Goal: Transaction & Acquisition: Obtain resource

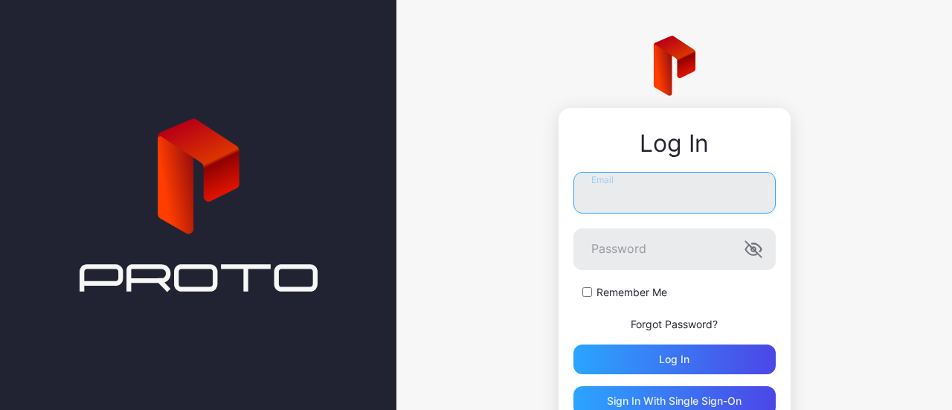
click at [645, 196] on input "Email" at bounding box center [674, 193] width 202 height 42
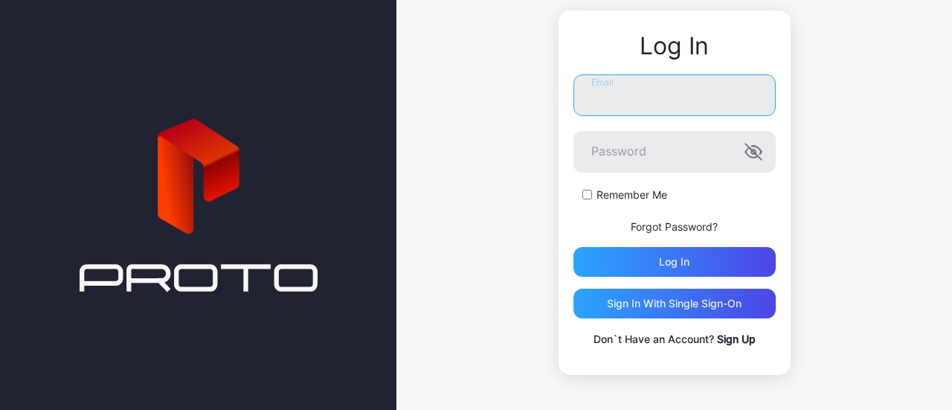
type input "**********"
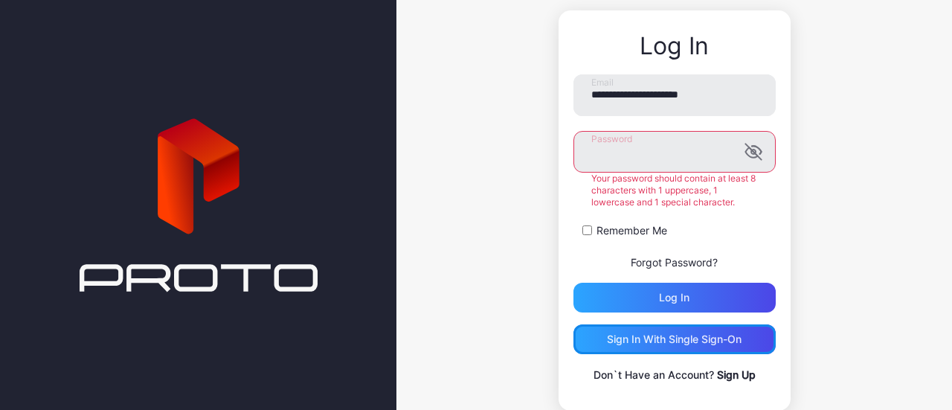
click at [638, 298] on div "**********" at bounding box center [674, 228] width 202 height 309
click at [717, 378] on link "Sign Up" at bounding box center [736, 374] width 39 height 13
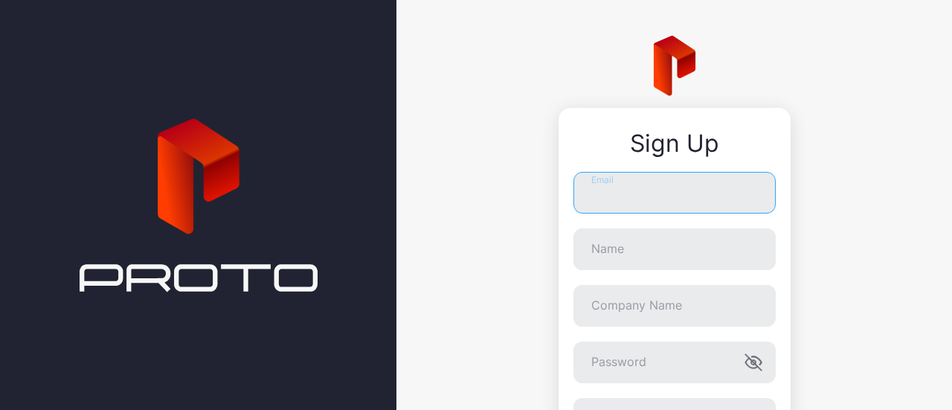
click at [618, 183] on input "Email" at bounding box center [674, 193] width 202 height 42
type input "**********"
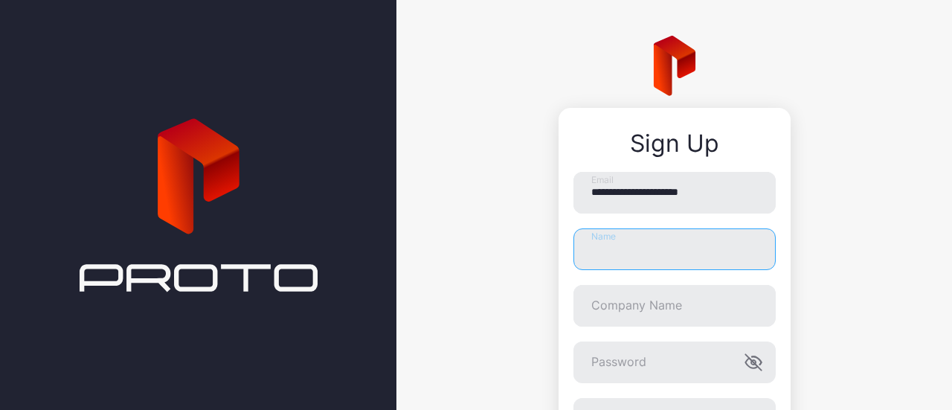
click at [642, 252] on input "Name" at bounding box center [674, 249] width 202 height 42
type input "**********"
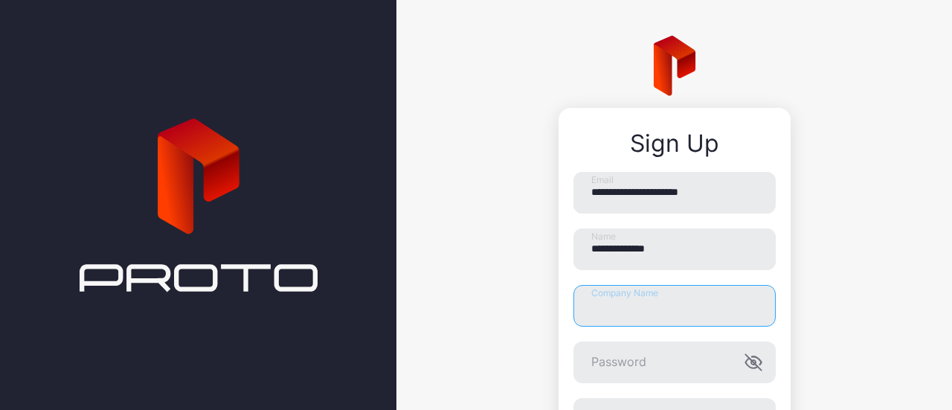
click at [641, 296] on input "Company Name" at bounding box center [674, 306] width 202 height 42
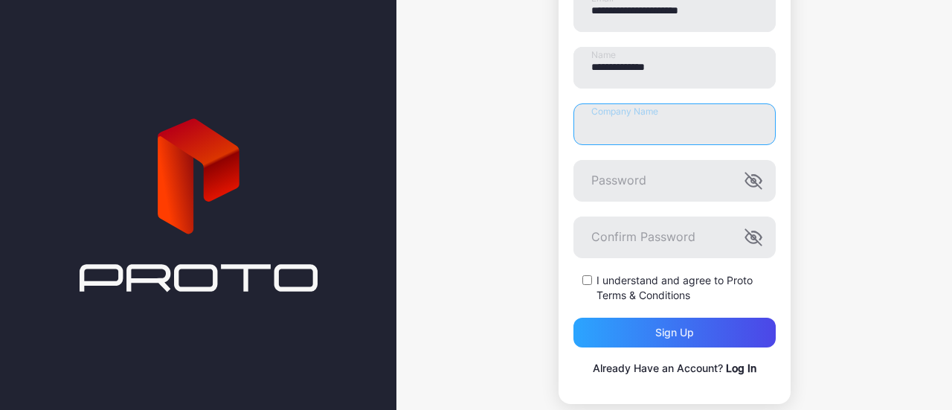
scroll to position [181, 0]
type input "***"
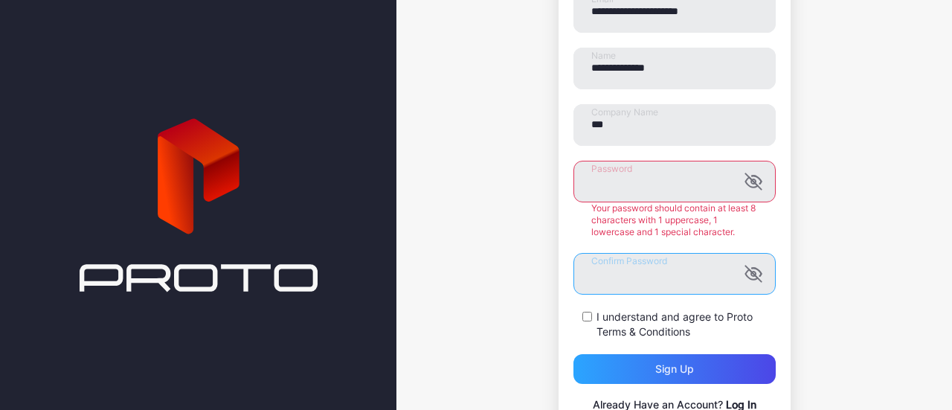
click at [642, 230] on form "**********" at bounding box center [674, 187] width 202 height 393
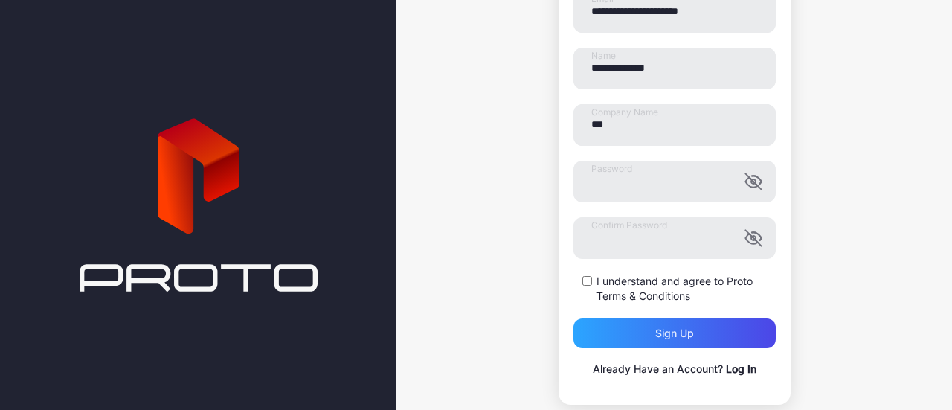
click at [596, 282] on label "I understand and agree to Proto Terms & Conditions" at bounding box center [685, 289] width 179 height 30
click at [662, 335] on div "Sign up" at bounding box center [674, 333] width 39 height 12
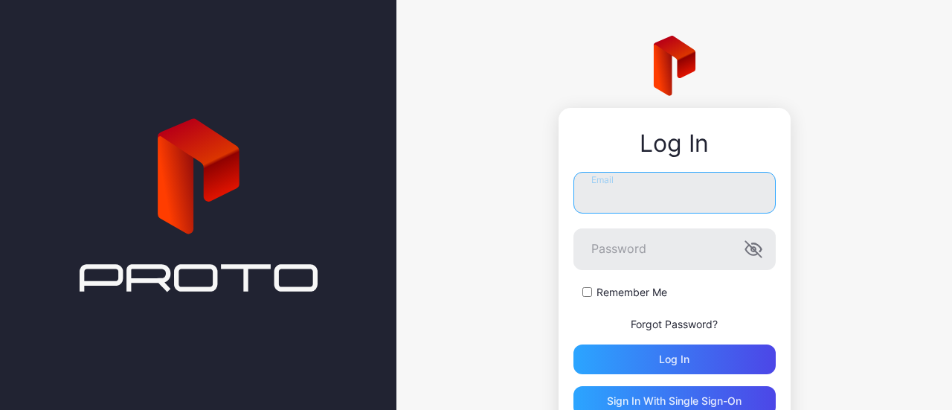
type input "**********"
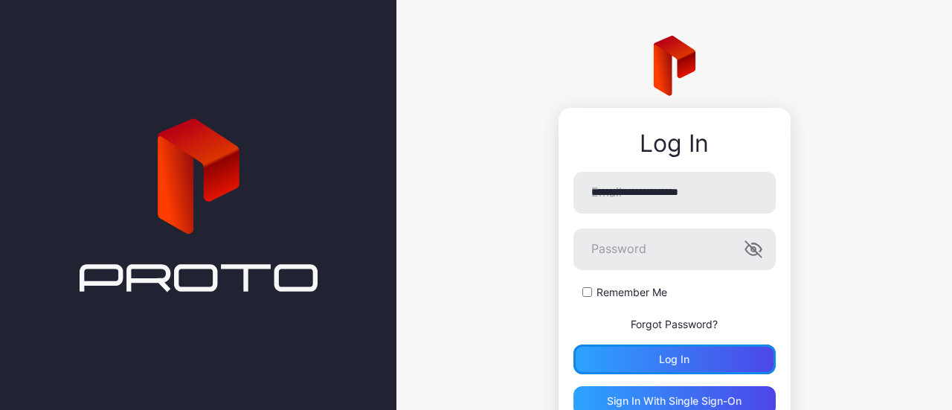
click at [682, 361] on div "Log in" at bounding box center [674, 359] width 202 height 30
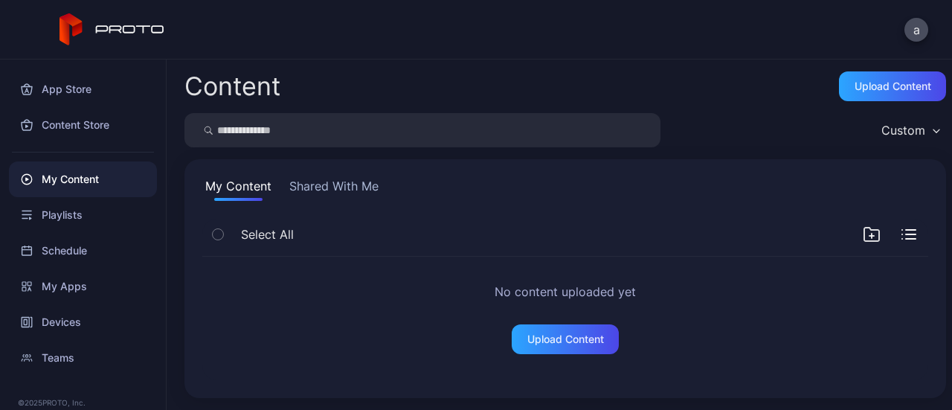
click at [82, 179] on div "My Content" at bounding box center [83, 179] width 148 height 36
click at [101, 118] on div "Content Store" at bounding box center [83, 125] width 148 height 36
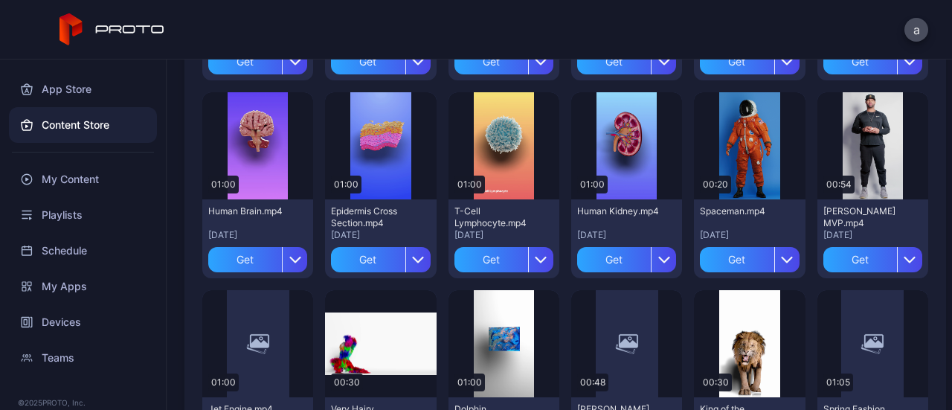
scroll to position [704, 0]
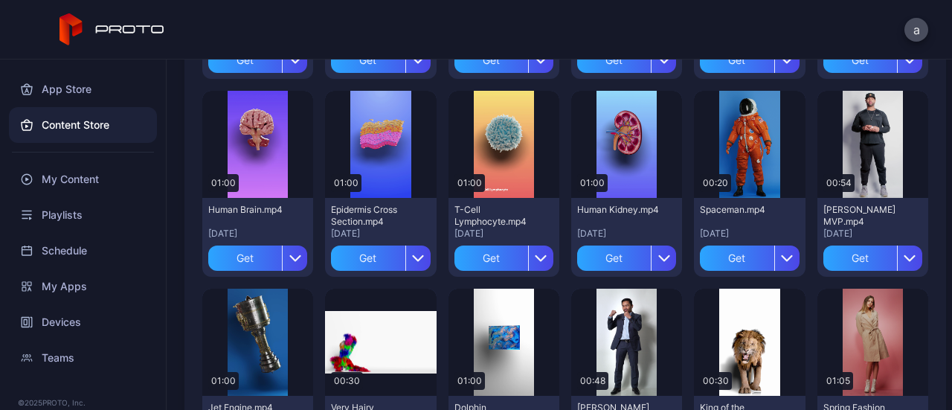
click at [290, 257] on icon "button" at bounding box center [295, 258] width 10 height 4
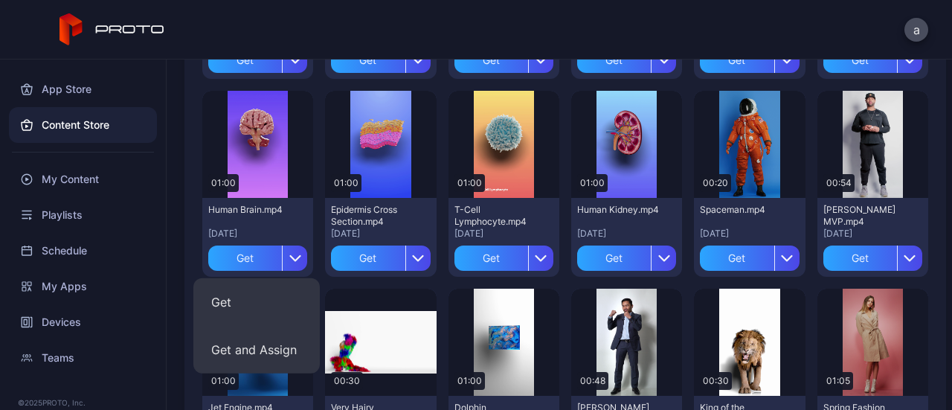
click at [290, 257] on icon "button" at bounding box center [295, 258] width 10 height 4
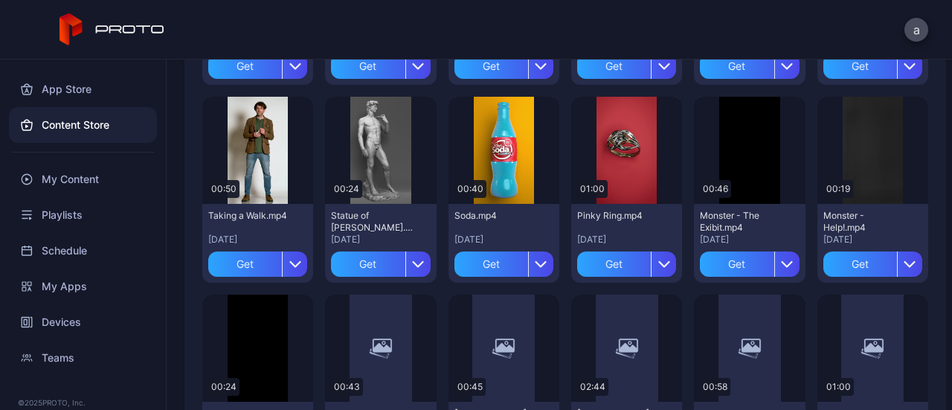
scroll to position [1884, 0]
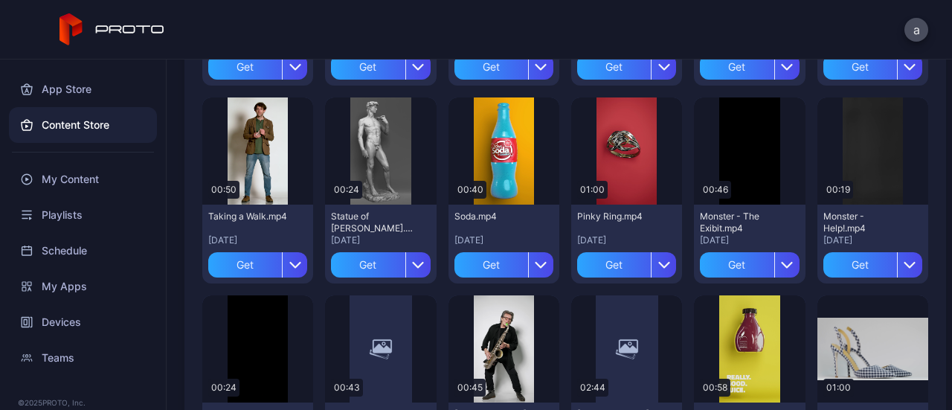
click at [0, 0] on div "Preview" at bounding box center [0, 0] width 0 height 0
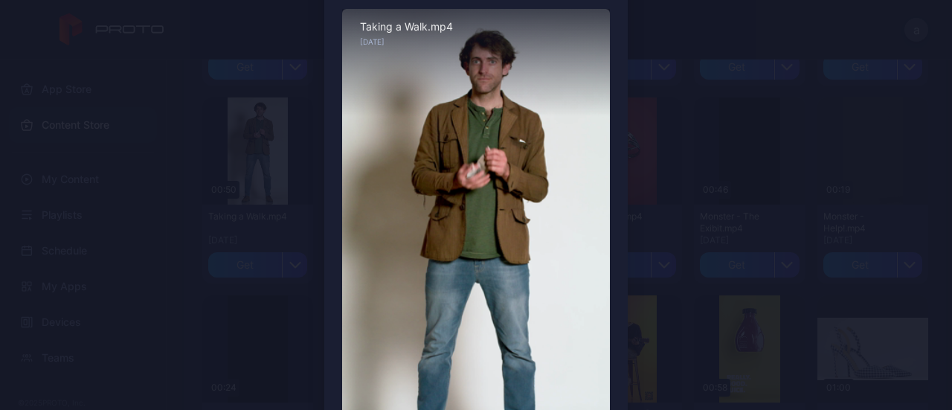
scroll to position [0, 0]
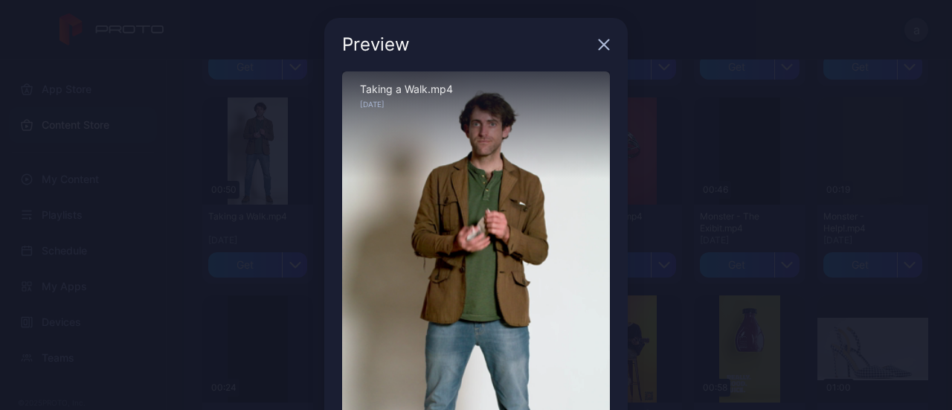
click at [599, 45] on icon "button" at bounding box center [604, 45] width 10 height 10
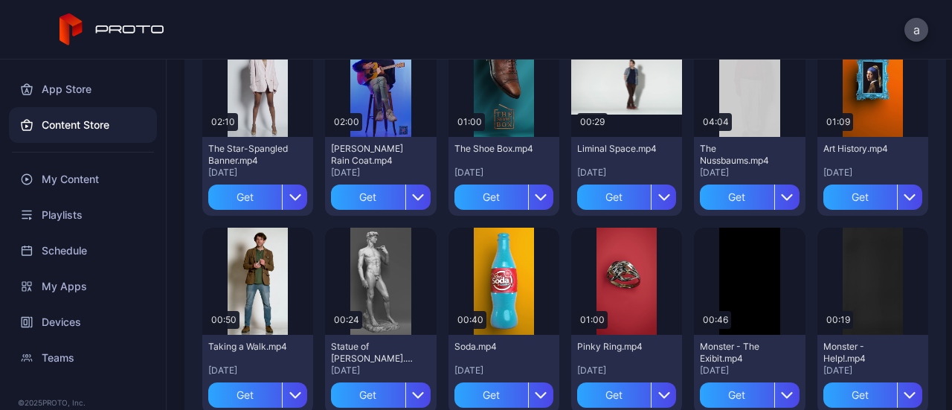
scroll to position [1799, 0]
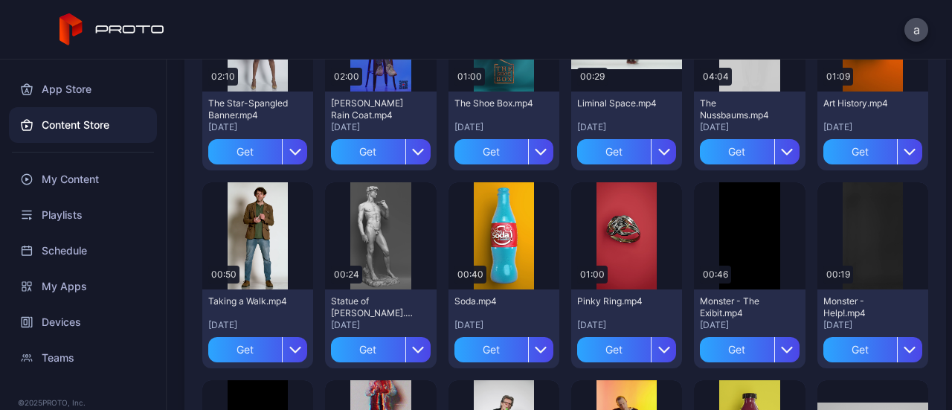
click at [260, 350] on div "Get" at bounding box center [245, 349] width 74 height 25
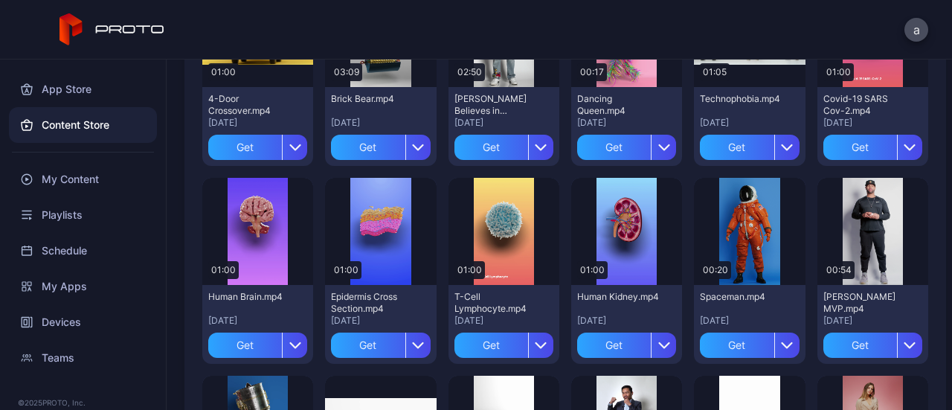
scroll to position [618, 0]
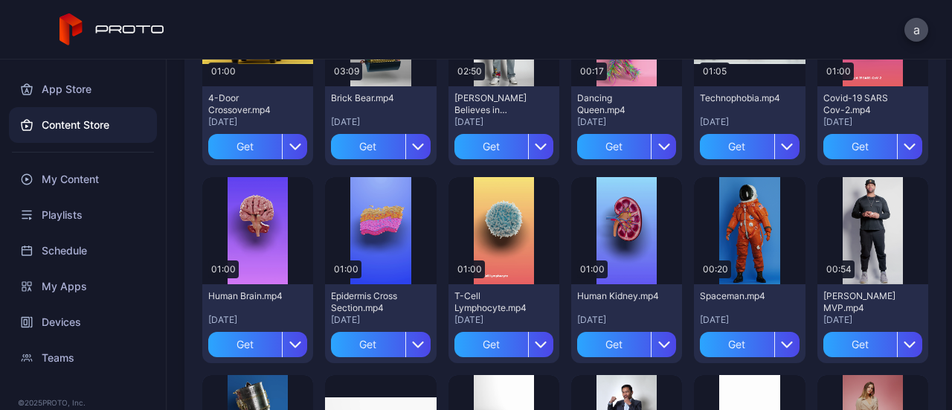
click at [852, 343] on div "Get" at bounding box center [860, 344] width 74 height 25
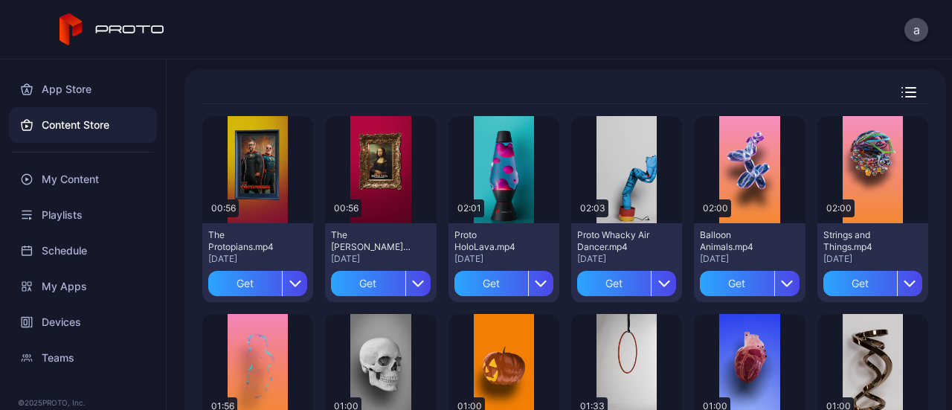
scroll to position [73, 0]
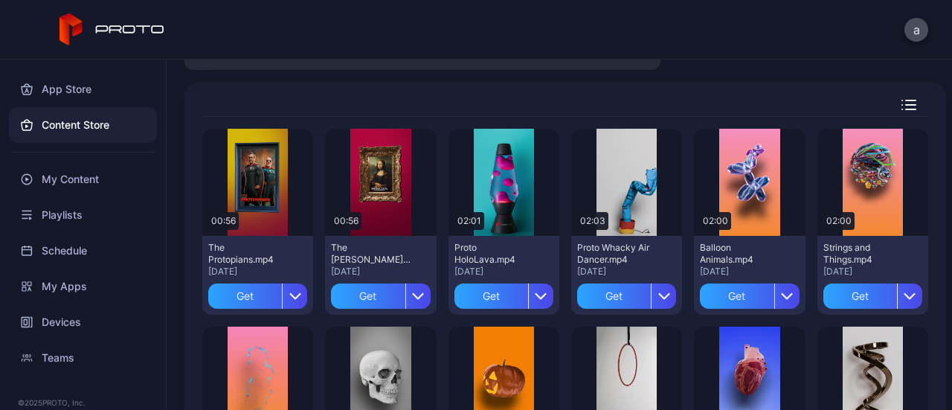
click at [85, 181] on div "My Content" at bounding box center [83, 179] width 148 height 36
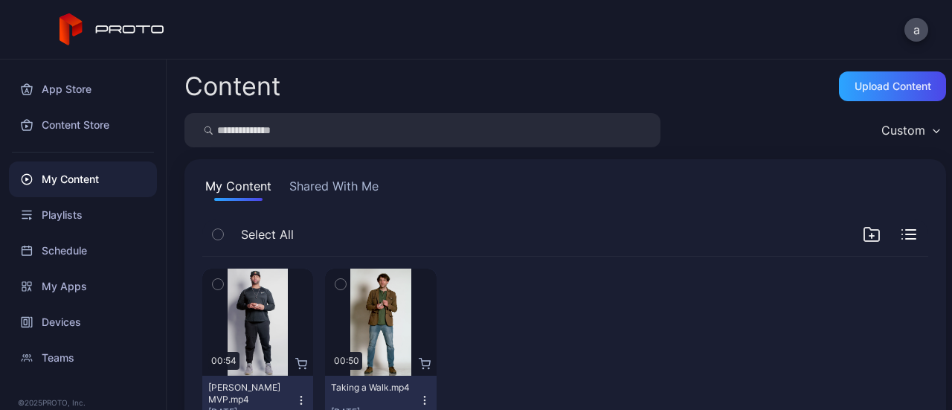
scroll to position [55, 0]
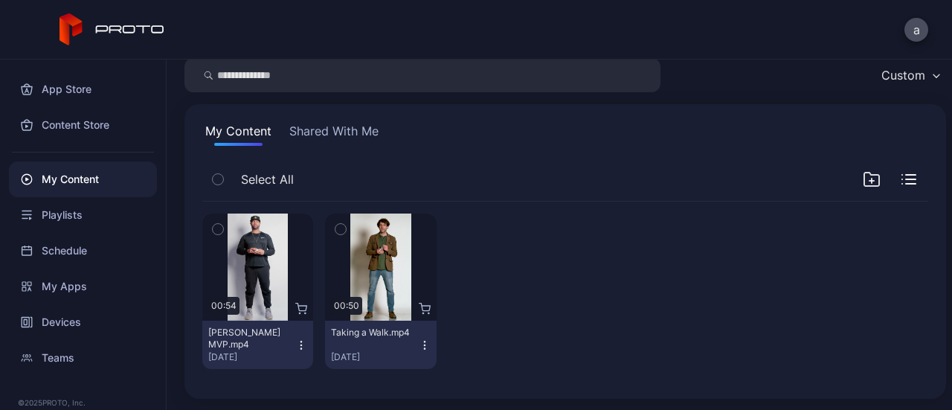
click at [424, 348] on icon "button" at bounding box center [424, 348] width 1 height 1
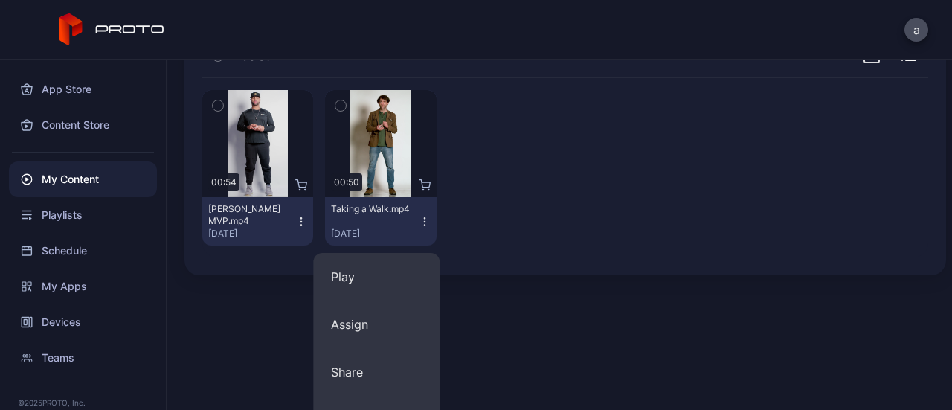
click at [364, 210] on div "Taking a Walk.mp4" at bounding box center [372, 209] width 82 height 12
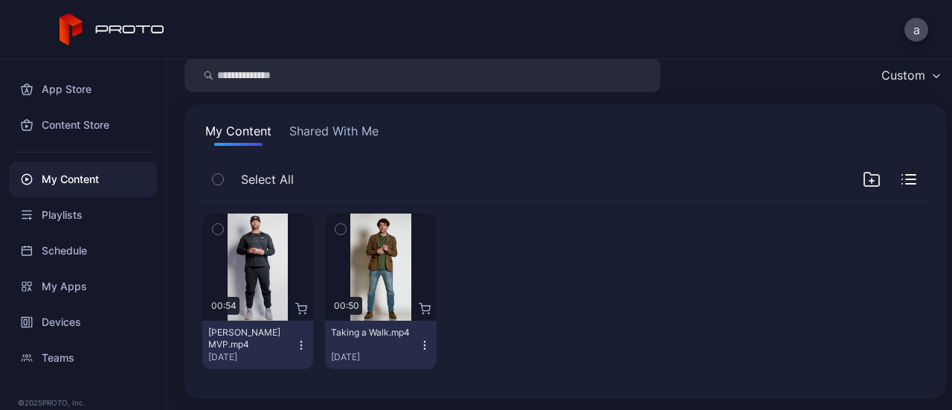
click at [382, 334] on div "Taking a Walk.mp4" at bounding box center [372, 332] width 82 height 12
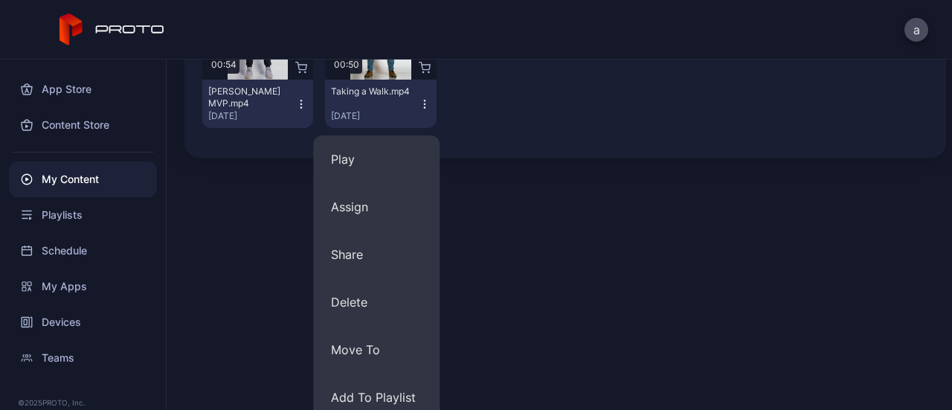
click at [388, 164] on button "Play" at bounding box center [376, 159] width 126 height 48
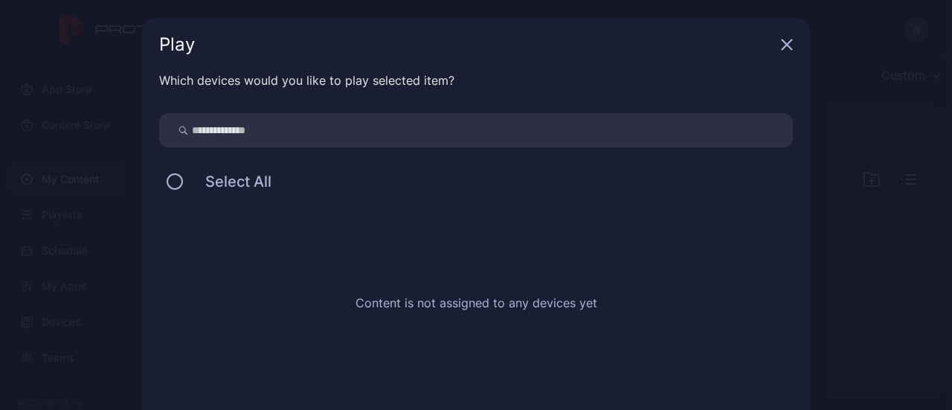
click at [781, 45] on icon "button" at bounding box center [787, 45] width 12 height 12
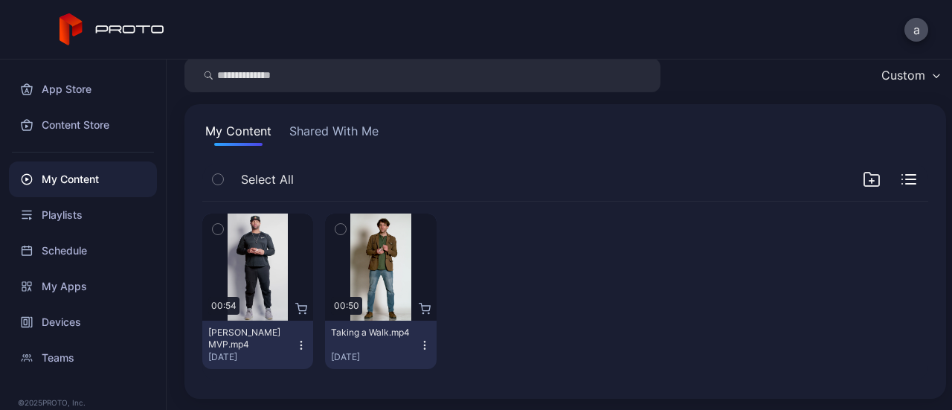
click at [419, 347] on icon "button" at bounding box center [425, 345] width 12 height 12
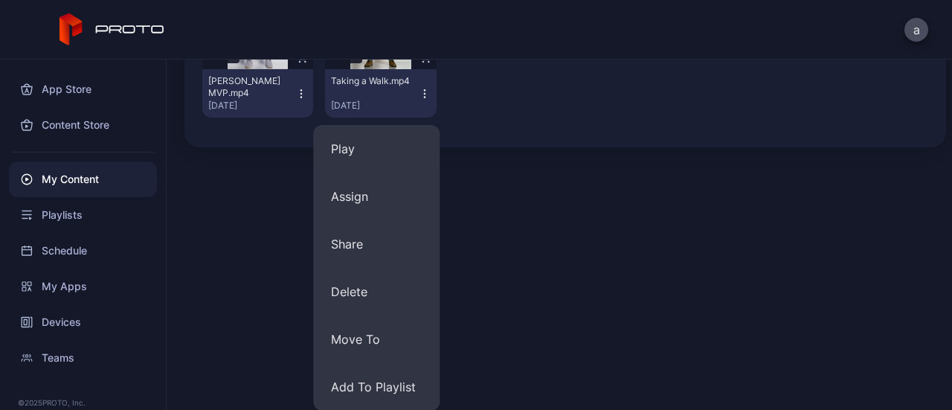
click at [404, 200] on button "Assign" at bounding box center [376, 196] width 126 height 48
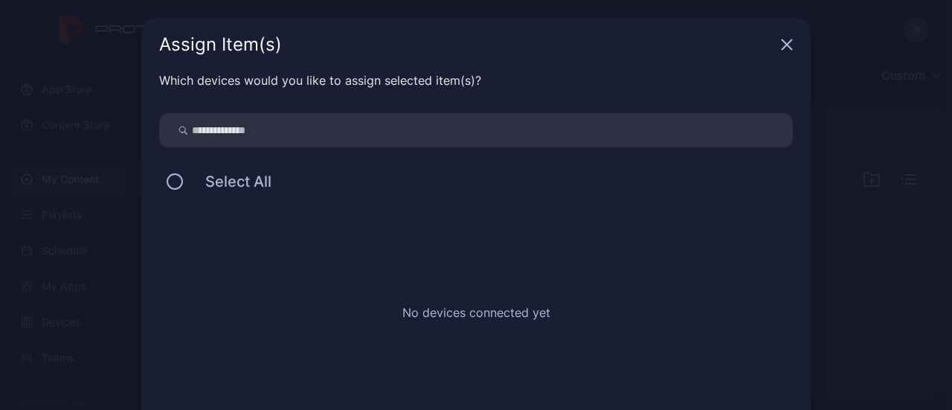
click at [781, 39] on icon "button" at bounding box center [787, 45] width 12 height 12
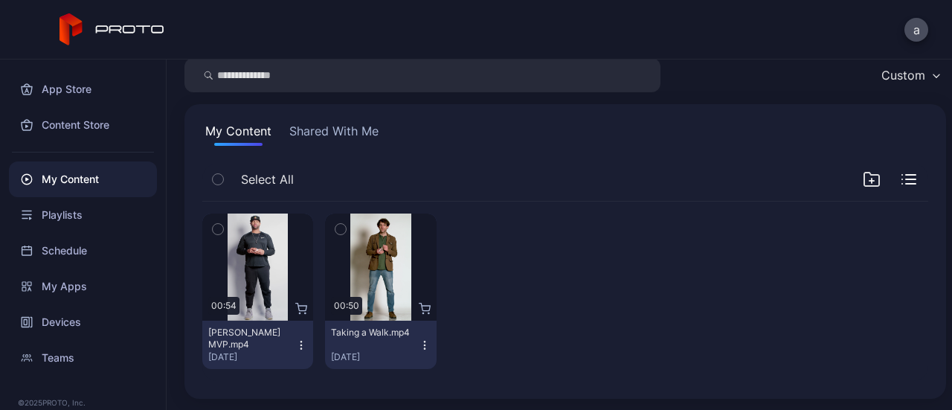
click at [419, 346] on icon "button" at bounding box center [425, 345] width 12 height 12
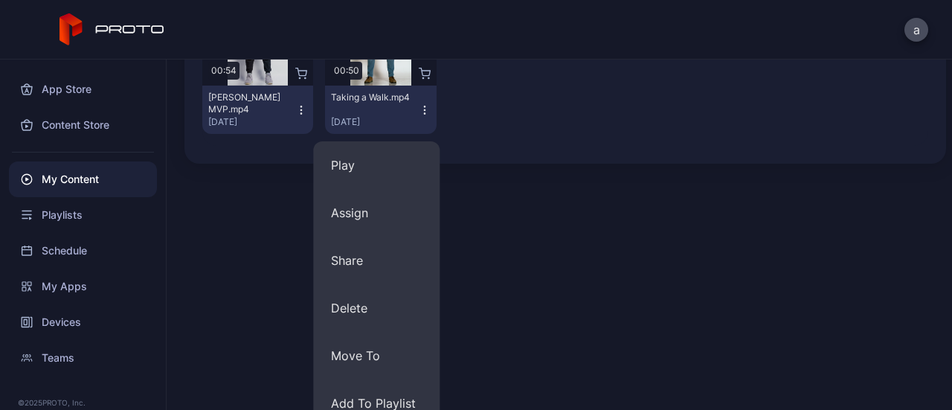
scroll to position [291, 0]
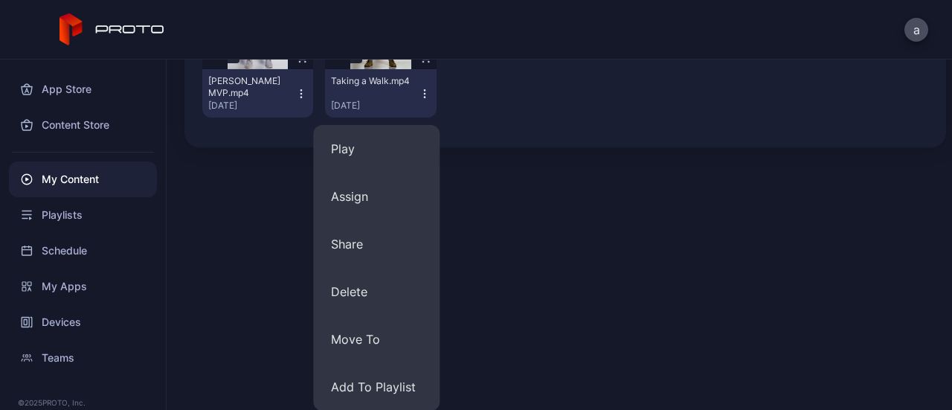
click at [492, 170] on div "Content Upload Content Custom My Content Shared With Me Select All Preview 00:5…" at bounding box center [559, 234] width 785 height 350
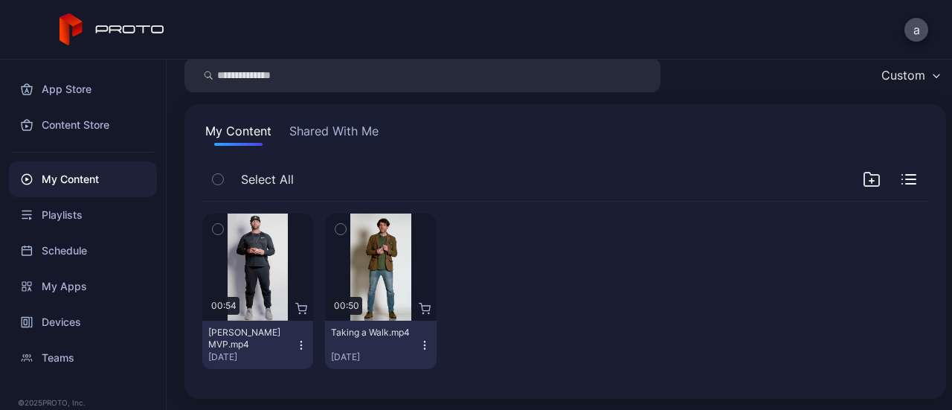
scroll to position [0, 0]
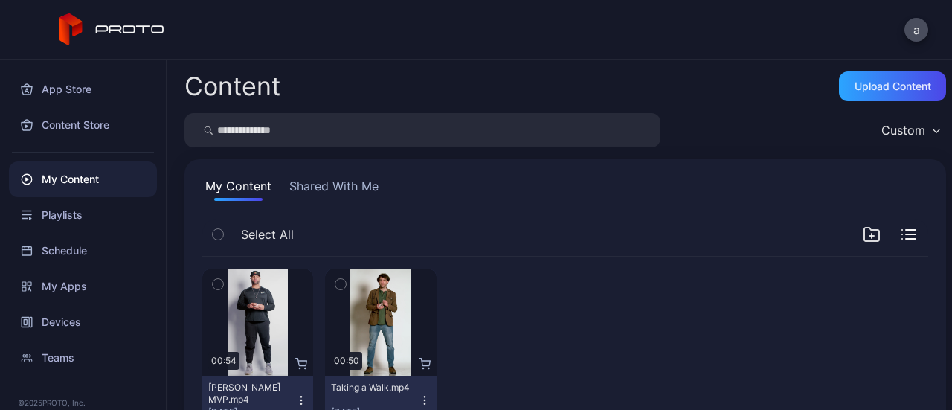
click at [0, 0] on div "Preview" at bounding box center [0, 0] width 0 height 0
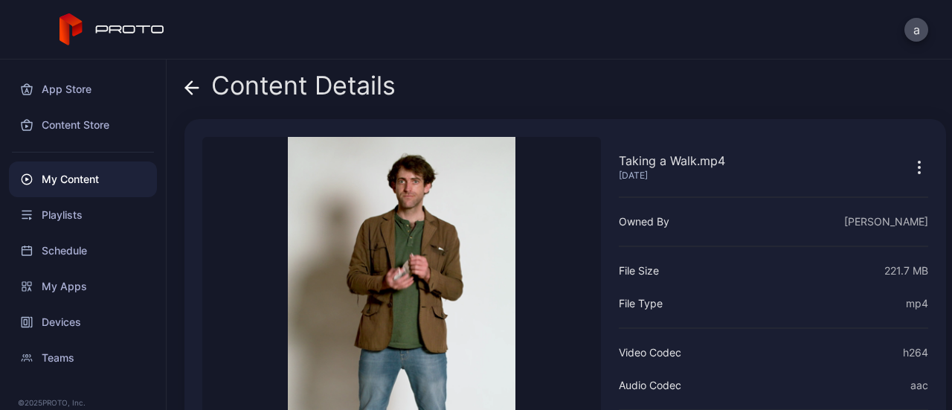
click at [202, 83] on div "Content Details" at bounding box center [289, 89] width 211 height 36
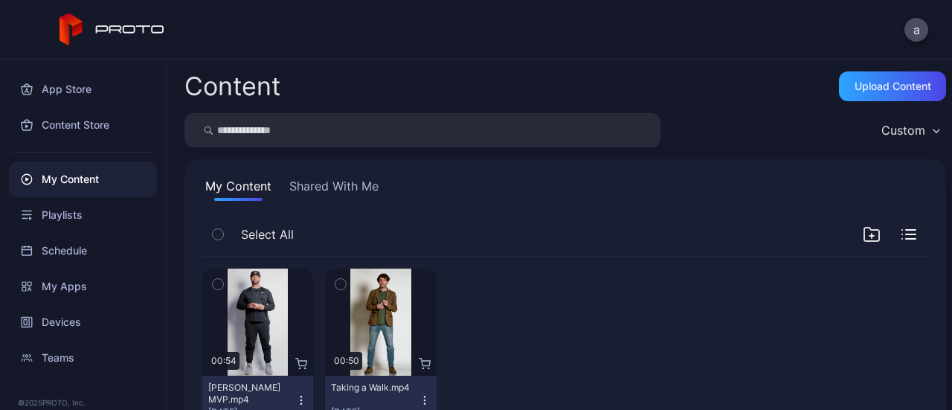
scroll to position [55, 0]
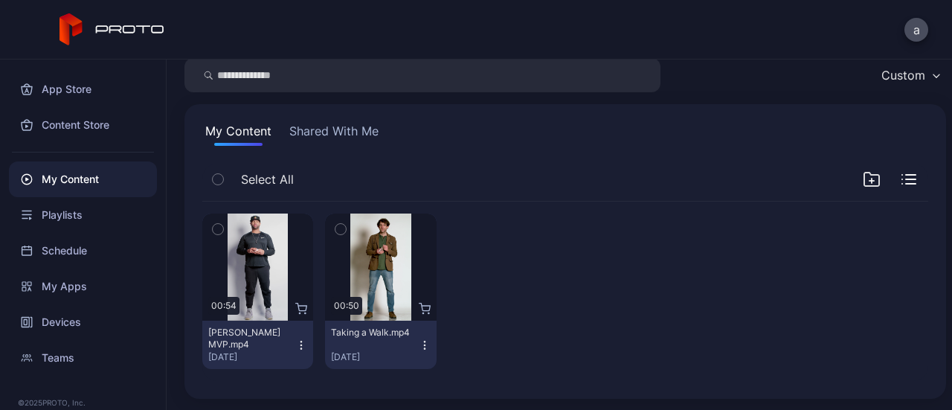
click at [0, 0] on div "Preview" at bounding box center [0, 0] width 0 height 0
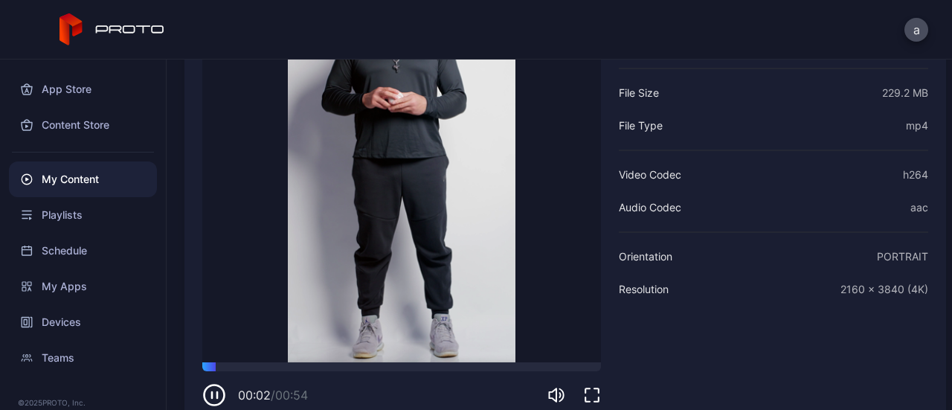
scroll to position [204, 0]
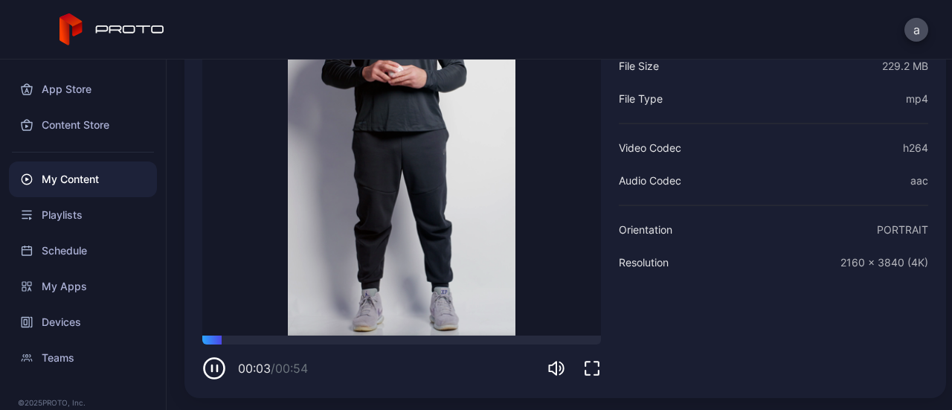
click at [213, 377] on icon "button" at bounding box center [214, 368] width 20 height 20
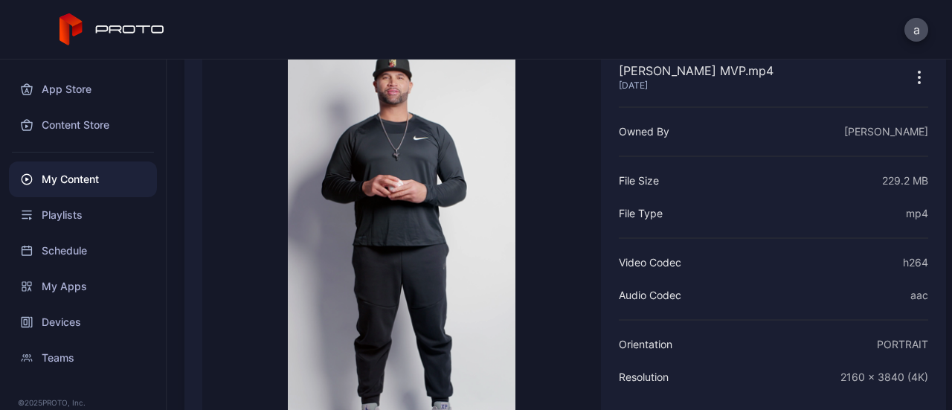
scroll to position [89, 0]
click at [120, 119] on div "Content Store" at bounding box center [83, 125] width 148 height 36
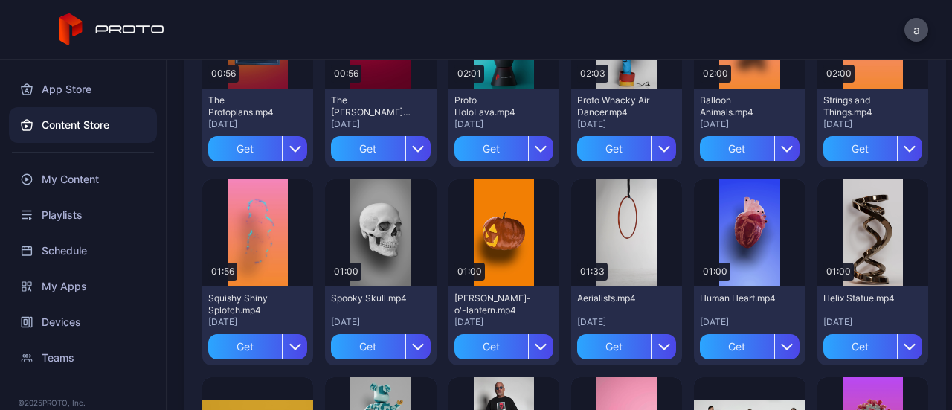
scroll to position [222, 0]
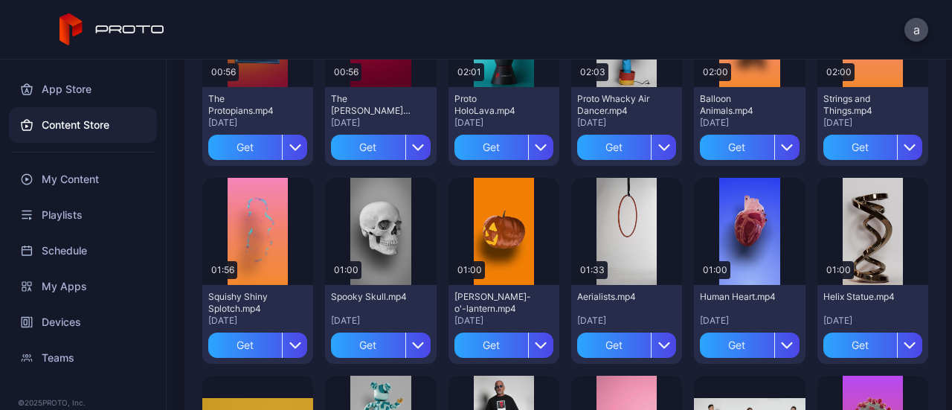
click at [380, 344] on div "Get" at bounding box center [368, 344] width 74 height 25
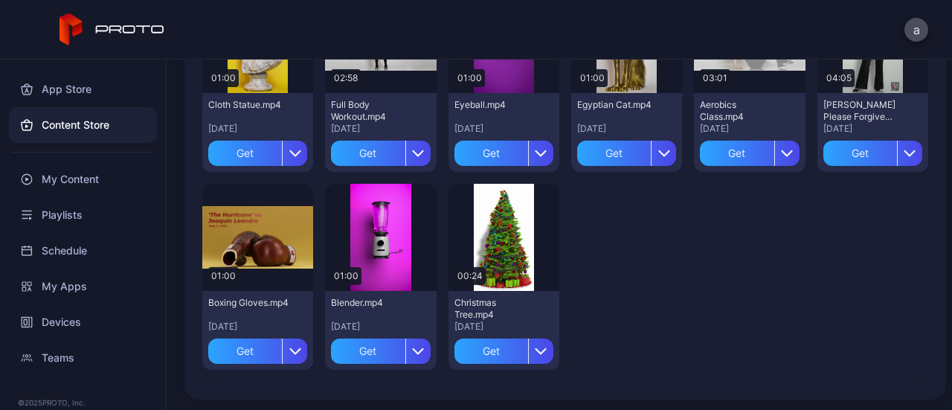
scroll to position [2785, 0]
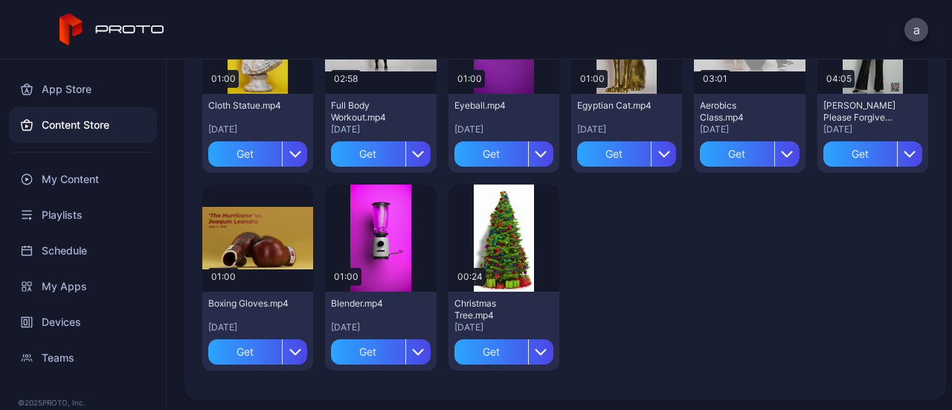
click at [80, 173] on div "My Content" at bounding box center [83, 179] width 148 height 36
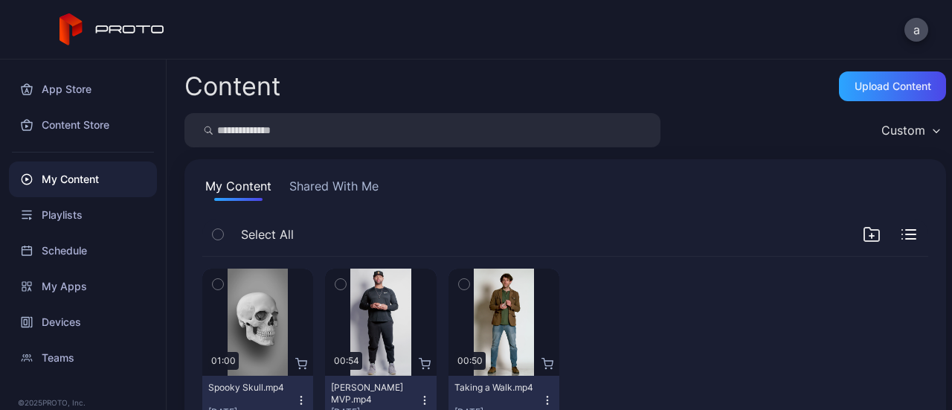
scroll to position [55, 0]
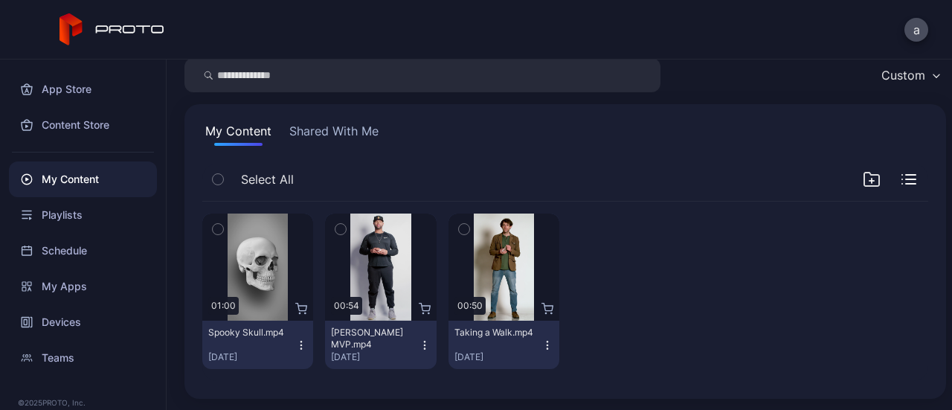
click at [0, 0] on div "Preview" at bounding box center [0, 0] width 0 height 0
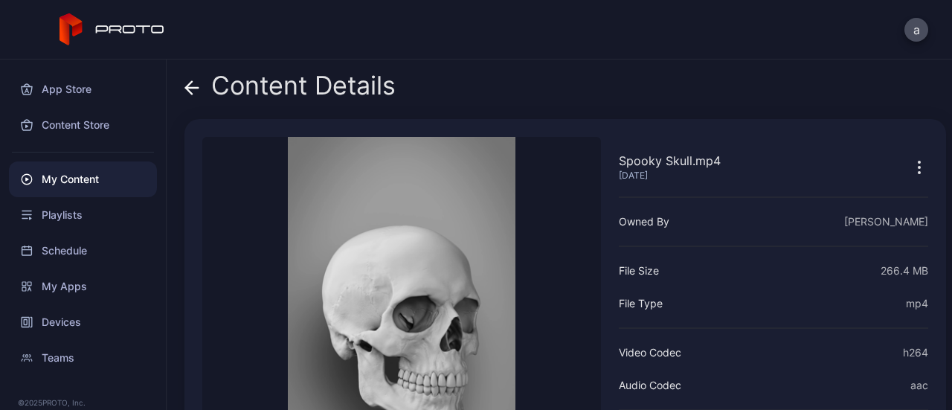
scroll to position [204, 0]
